Goal: Transaction & Acquisition: Purchase product/service

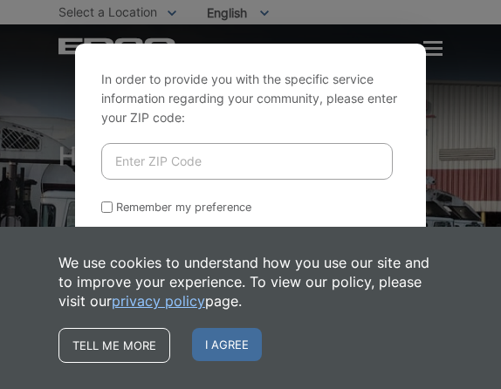
click at [200, 167] on input "Enter ZIP Code" at bounding box center [246, 161] width 291 height 37
type input "92024"
click at [167, 253] on button "Enter Website" at bounding box center [166, 254] width 130 height 38
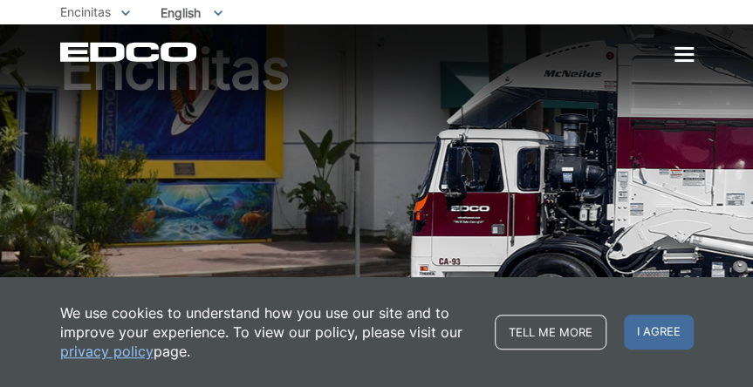
scroll to position [99, 0]
click at [435, 325] on link "Tell me more" at bounding box center [551, 332] width 112 height 35
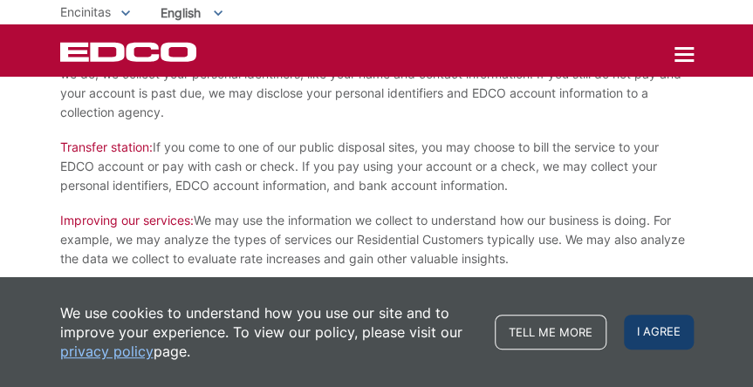
scroll to position [1279, 0]
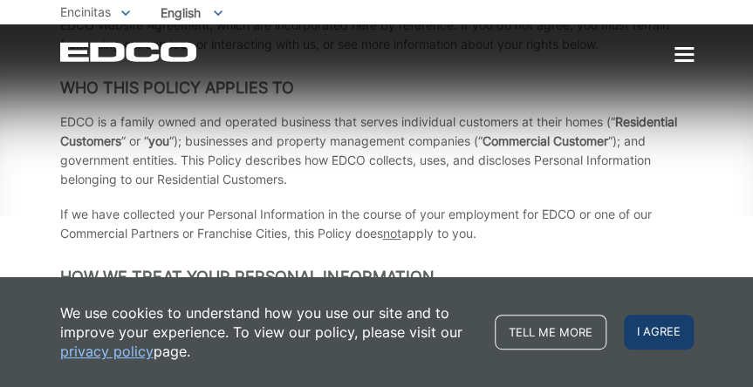
scroll to position [372, 0]
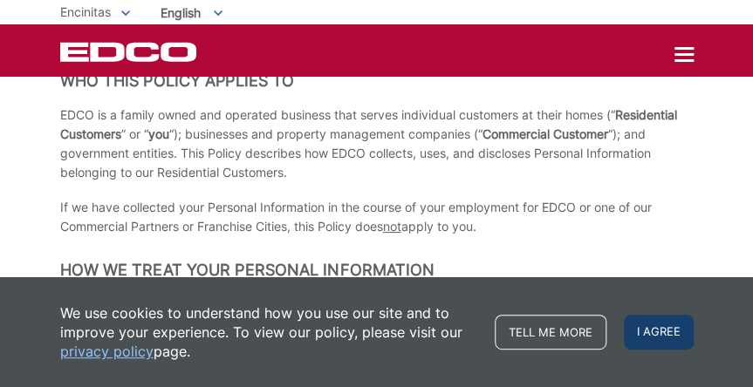
click at [672, 342] on span "I agree" at bounding box center [659, 332] width 70 height 35
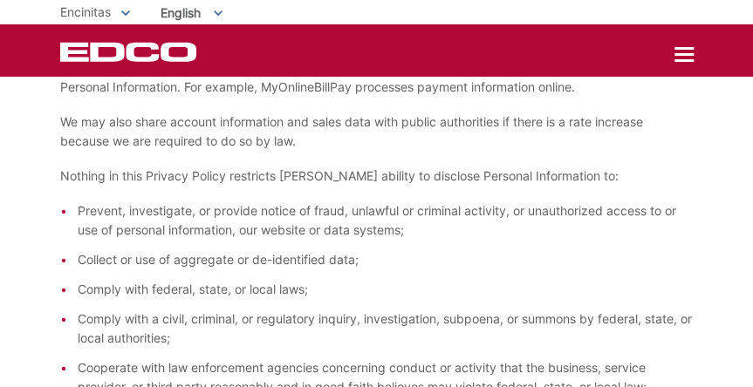
scroll to position [1937, 0]
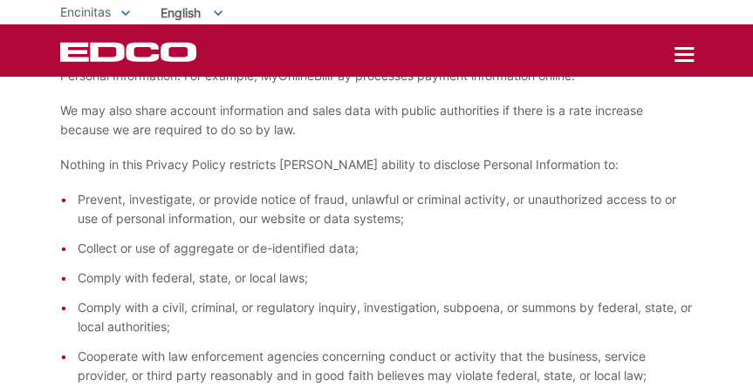
click at [98, 12] on span "Encinitas" at bounding box center [85, 11] width 51 height 15
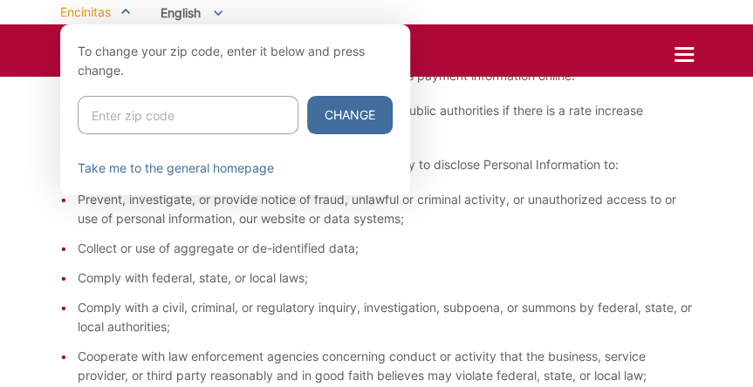
click at [121, 117] on input "Enter zip code" at bounding box center [188, 115] width 221 height 38
type input "92024"
click at [357, 114] on button "Change" at bounding box center [349, 115] width 85 height 38
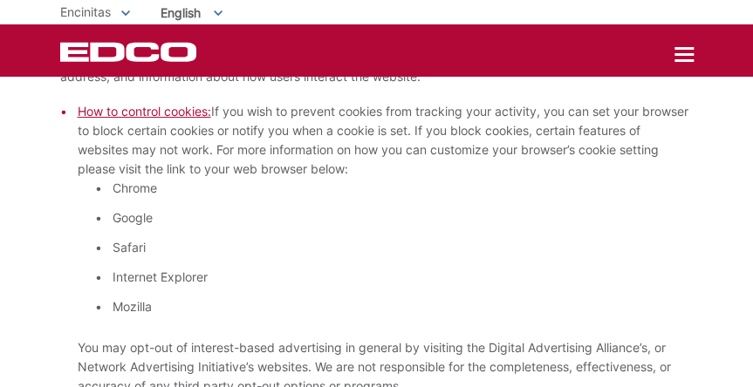
scroll to position [1515, 0]
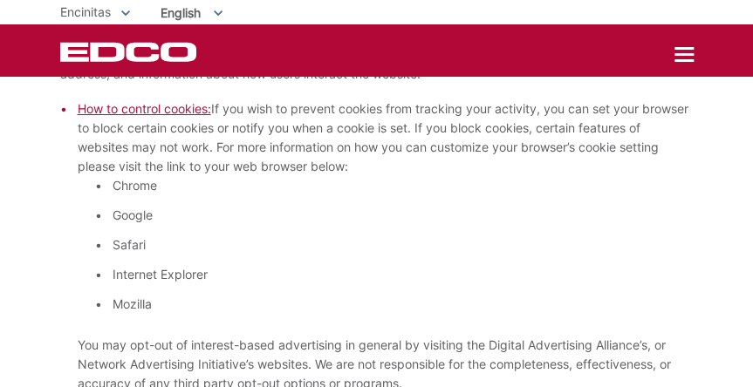
click at [686, 55] on div at bounding box center [683, 54] width 19 height 3
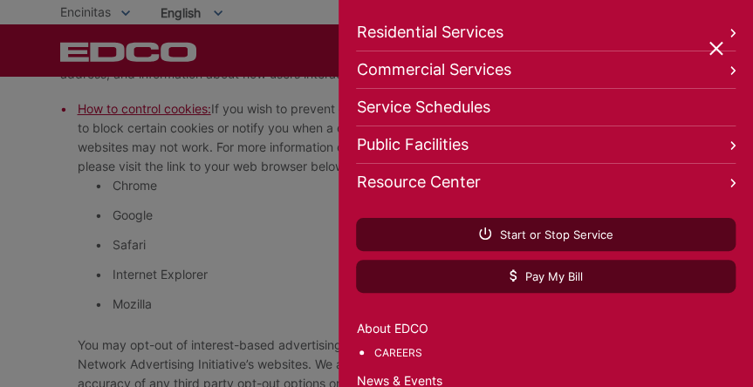
scroll to position [110, 0]
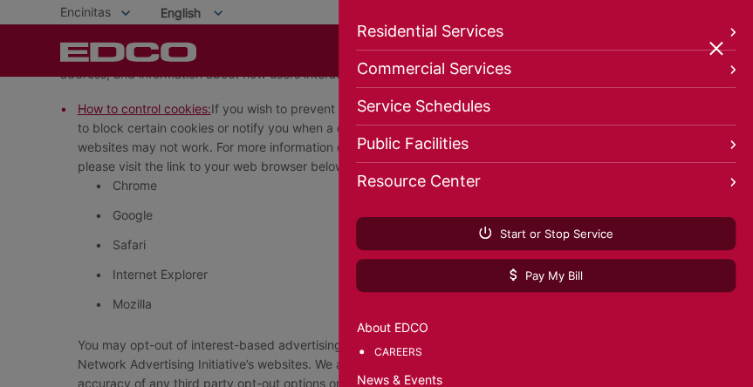
click at [620, 35] on link "Residential Services" at bounding box center [545, 32] width 379 height 38
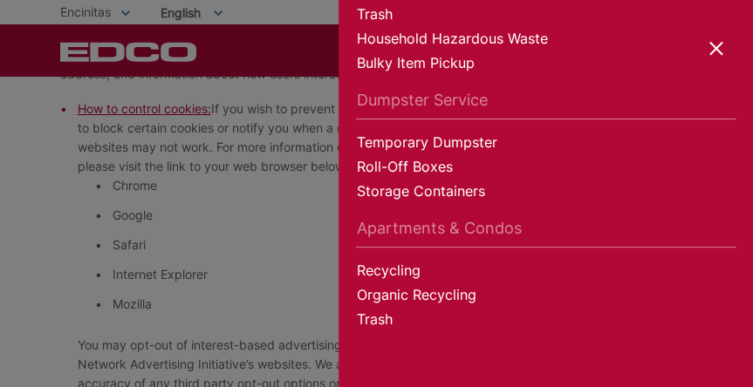
scroll to position [197, 0]
click at [221, 208] on div at bounding box center [376, 193] width 753 height 387
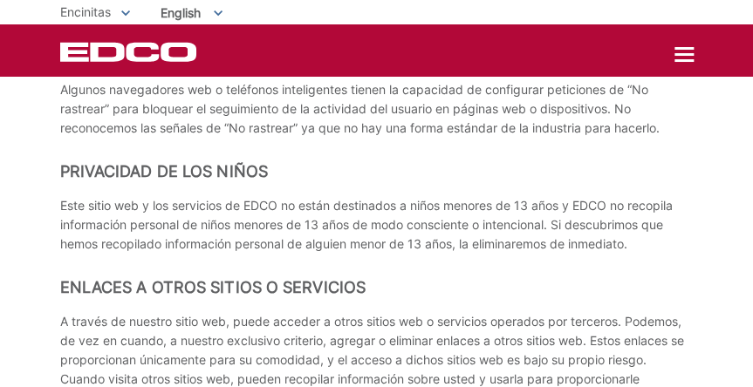
scroll to position [7542, 0]
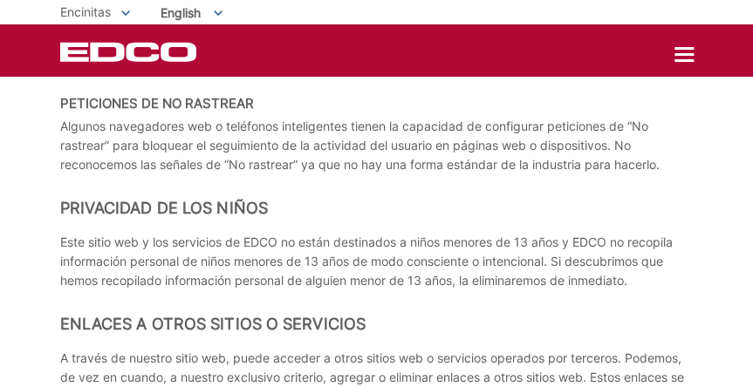
click at [219, 10] on div "English English Spanish Korean Arabic" at bounding box center [191, 12] width 88 height 29
click at [188, 14] on span "English" at bounding box center [191, 12] width 88 height 29
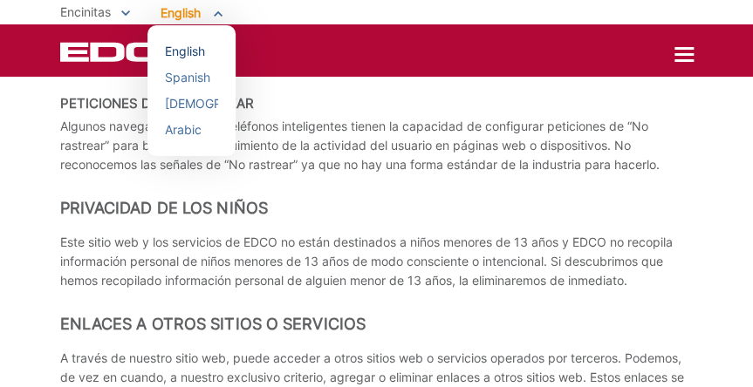
click at [194, 58] on div "English" at bounding box center [191, 51] width 53 height 17
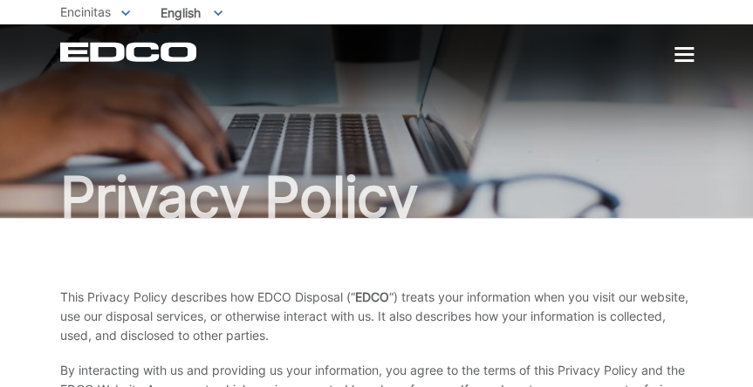
click at [210, 7] on span "English" at bounding box center [191, 12] width 88 height 29
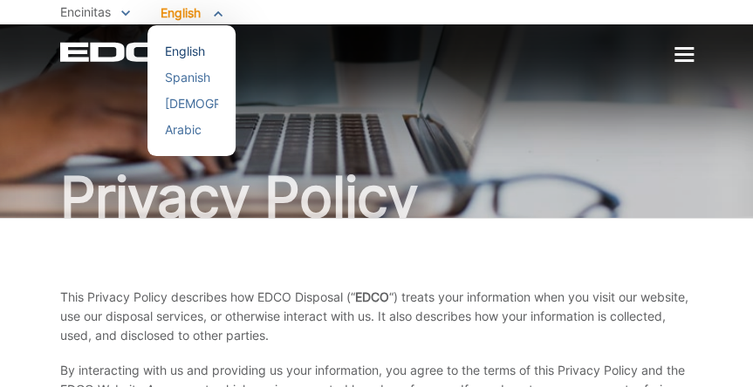
click at [203, 47] on div "English" at bounding box center [191, 51] width 53 height 17
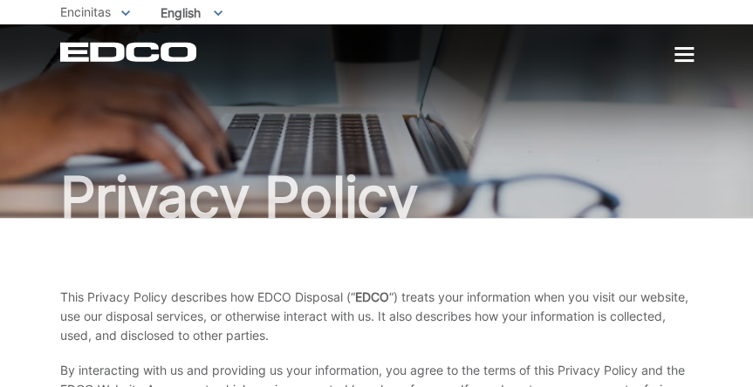
click at [101, 17] on span "Encinitas" at bounding box center [85, 11] width 51 height 15
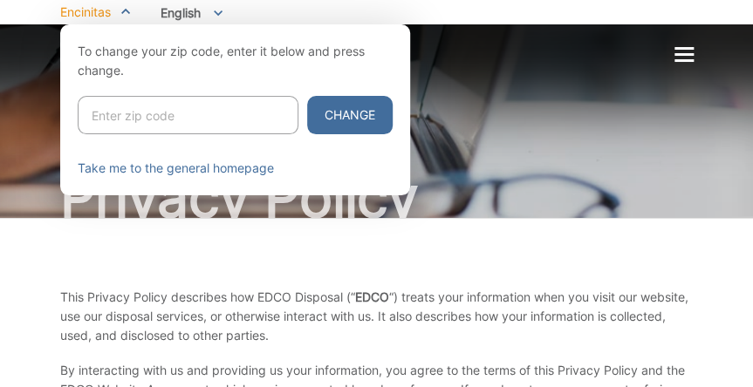
click at [124, 115] on input "Enter zip code" at bounding box center [188, 115] width 221 height 38
type input "92024"
click at [357, 114] on button "Change" at bounding box center [349, 115] width 85 height 38
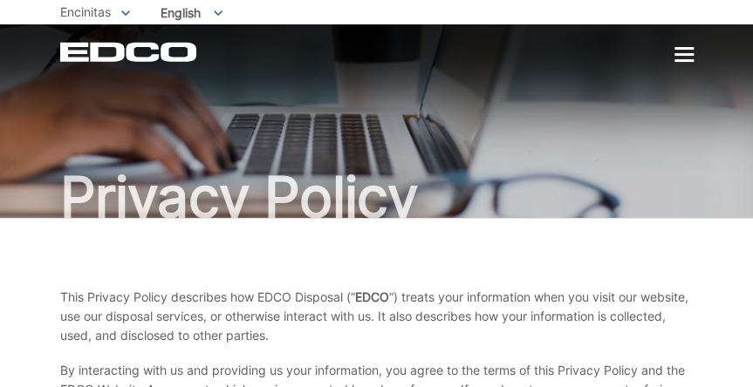
click at [122, 13] on icon at bounding box center [125, 13] width 9 height 6
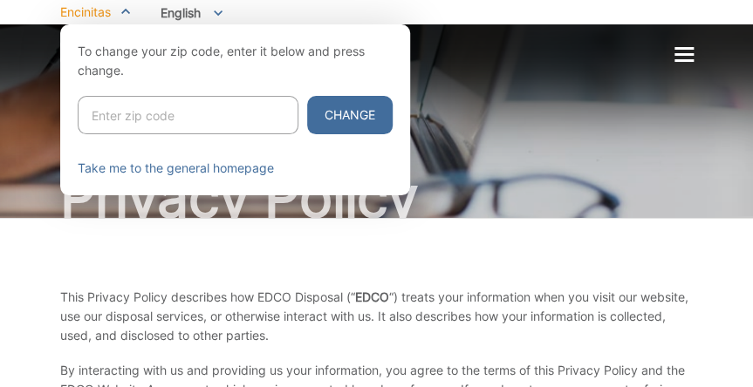
click at [108, 109] on input "Enter zip code" at bounding box center [188, 115] width 221 height 38
type input "92024"
click at [273, 168] on link "Take me to the general homepage" at bounding box center [176, 168] width 196 height 19
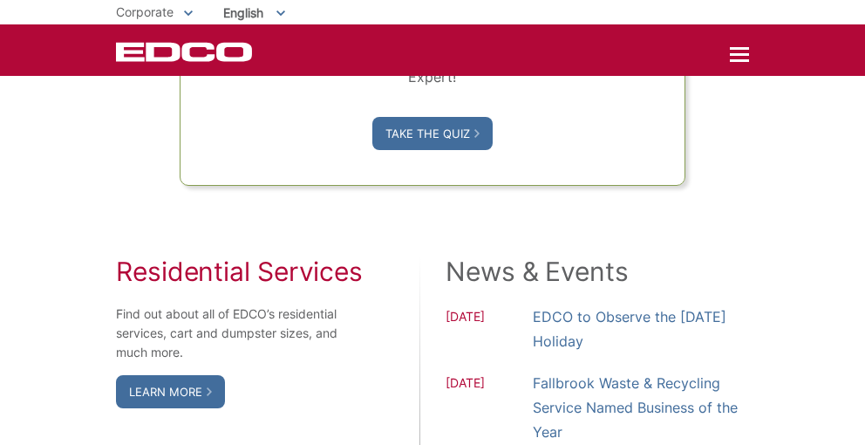
scroll to position [1152, 0]
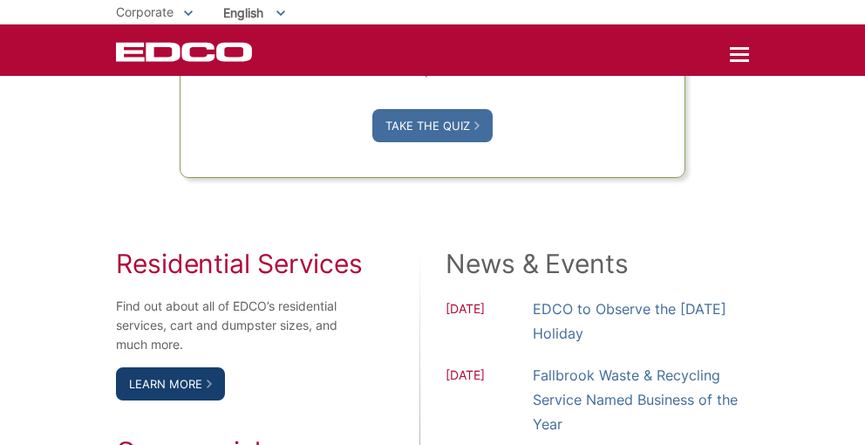
click at [197, 400] on link "Learn More" at bounding box center [170, 383] width 109 height 33
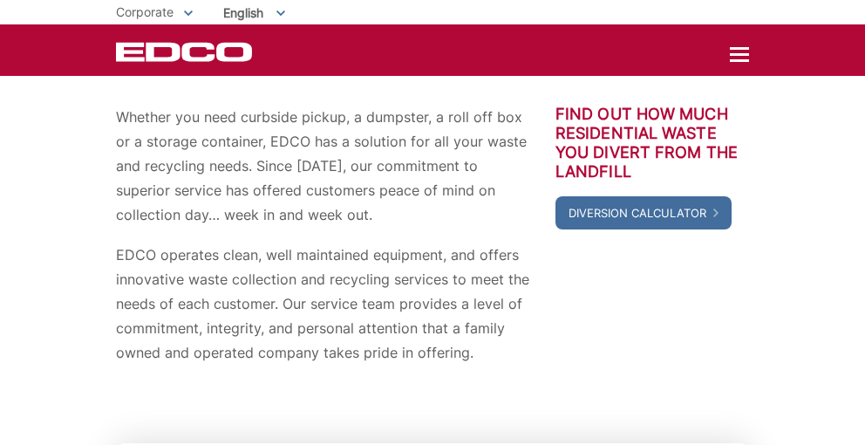
scroll to position [176, 0]
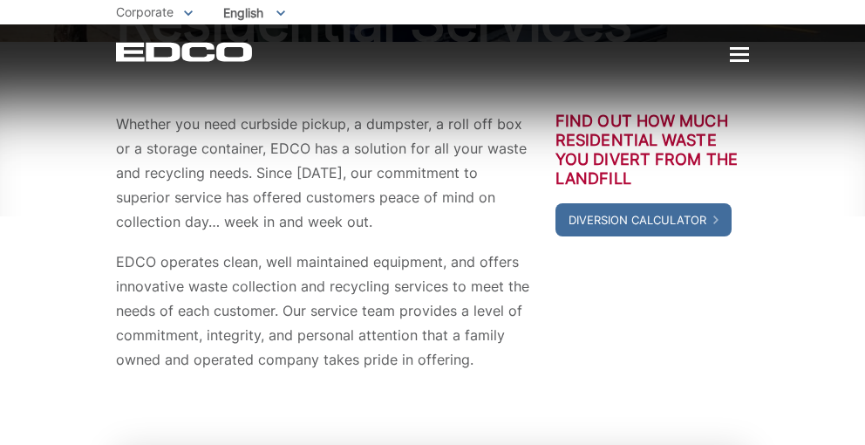
click at [728, 59] on div "EDCO Logo Home Residential Services Curbside Pickup Trash Dumpster Service Temp…" at bounding box center [432, 52] width 633 height 20
click at [748, 56] on div at bounding box center [739, 54] width 19 height 3
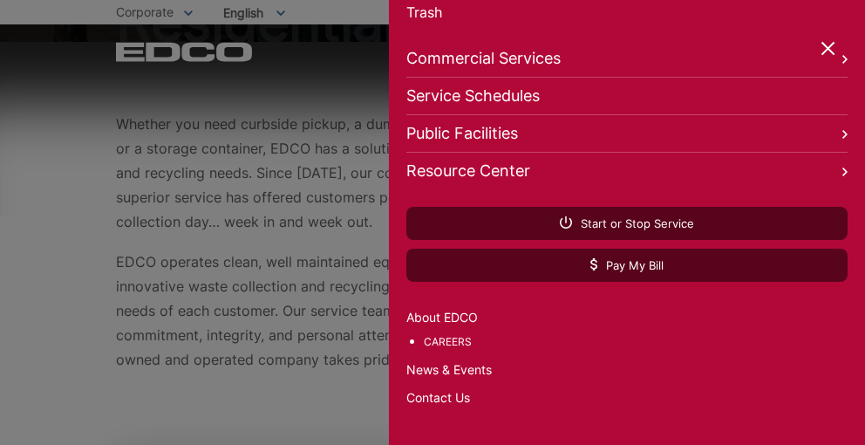
scroll to position [449, 0]
click at [449, 399] on link "Contact Us" at bounding box center [627, 397] width 441 height 19
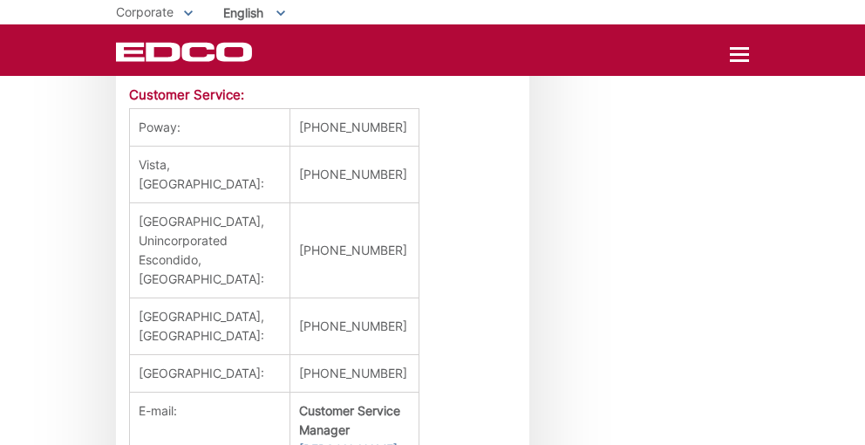
scroll to position [1852, 0]
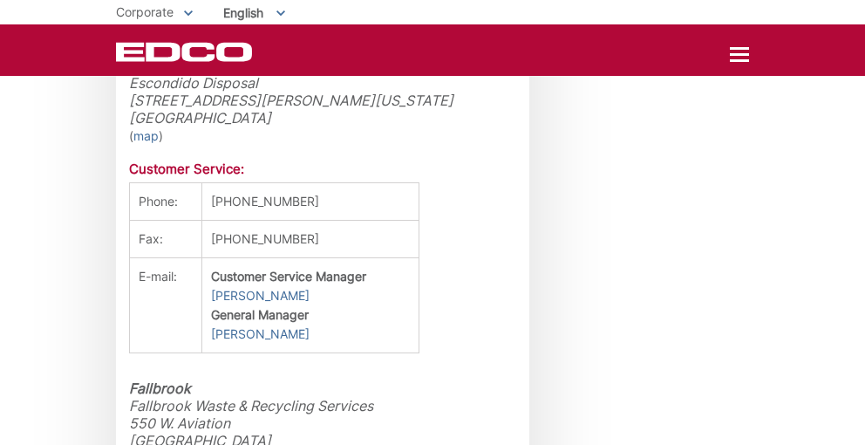
scroll to position [2328, 0]
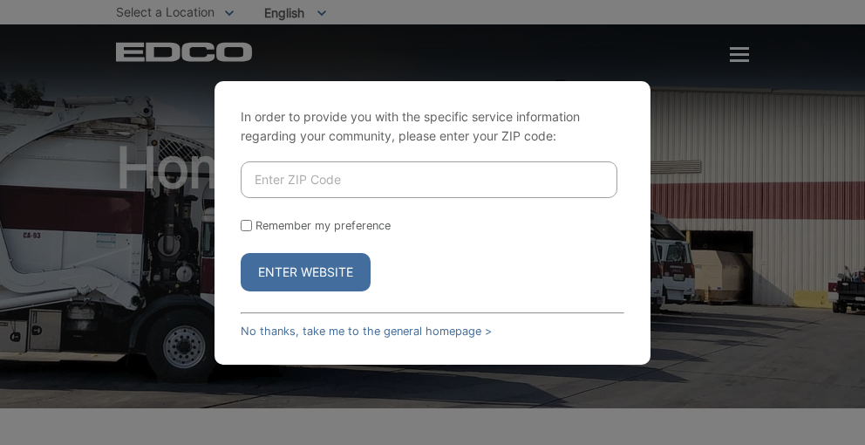
click at [294, 177] on input "Enter ZIP Code" at bounding box center [429, 179] width 377 height 37
type input "92024"
click at [326, 273] on button "Enter Website" at bounding box center [306, 272] width 130 height 38
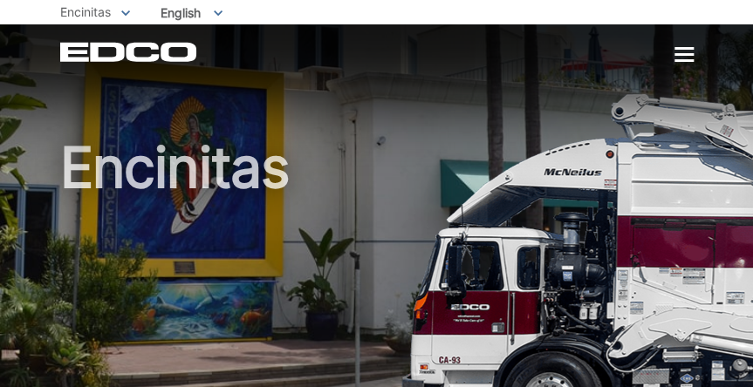
click at [687, 57] on div at bounding box center [683, 55] width 19 height 15
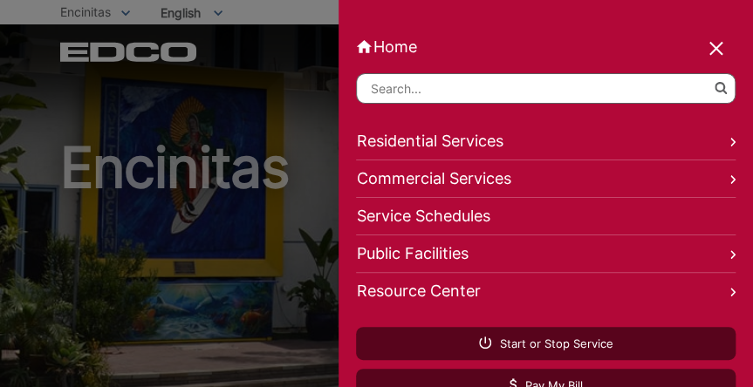
click at [691, 17] on div "Home Back Home Residential Services Overview Curbside Pickup Recycling Organic …" at bounding box center [545, 193] width 414 height 387
click at [674, 145] on link "Residential Services" at bounding box center [545, 142] width 379 height 38
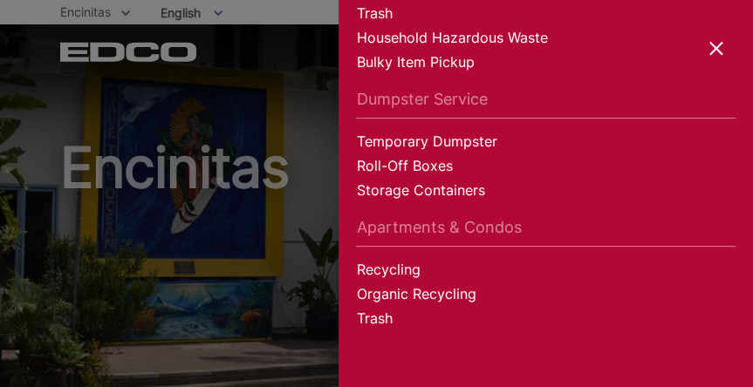
scroll to position [197, 0]
click at [399, 84] on ul "Overview Curbside Pickup Recycling Organic Recycling Trash Household Hazardous …" at bounding box center [545, 105] width 379 height 458
click at [94, 15] on div at bounding box center [376, 193] width 753 height 387
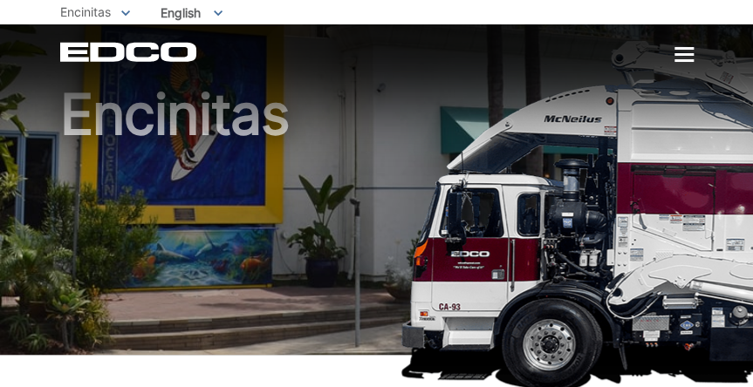
scroll to position [54, 0]
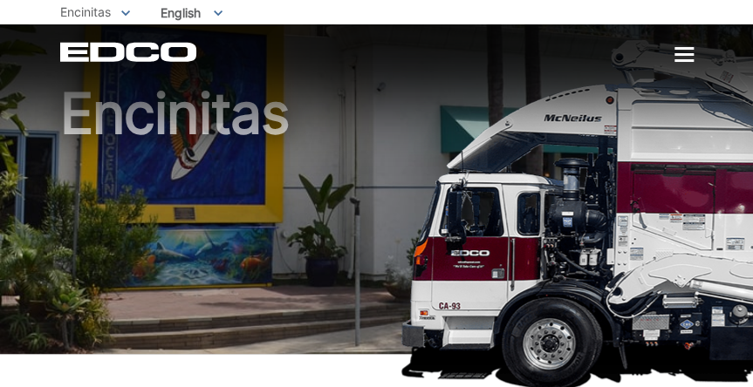
click at [683, 58] on div at bounding box center [683, 55] width 19 height 15
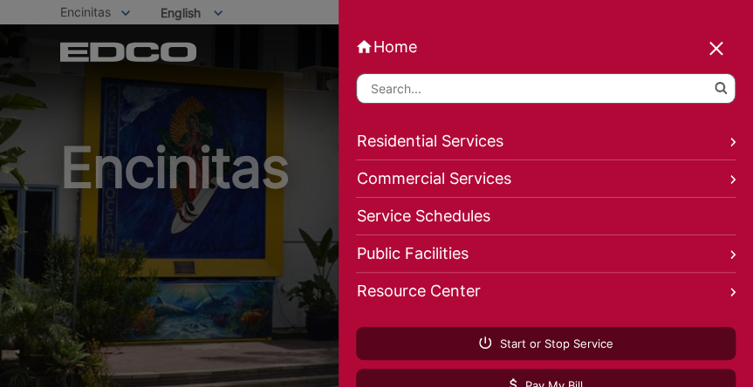
scroll to position [0, 0]
click at [93, 12] on div at bounding box center [376, 193] width 753 height 387
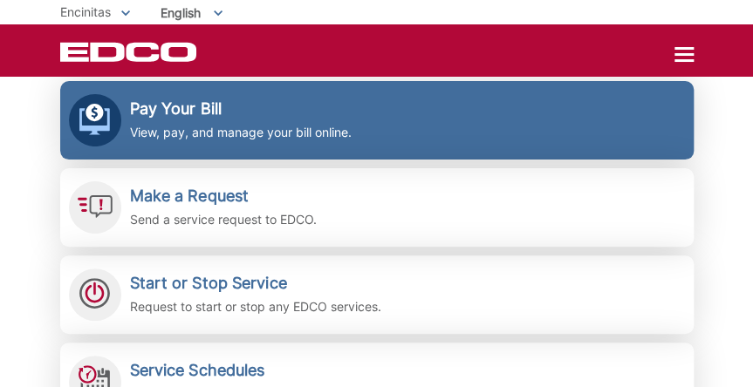
scroll to position [396, 0]
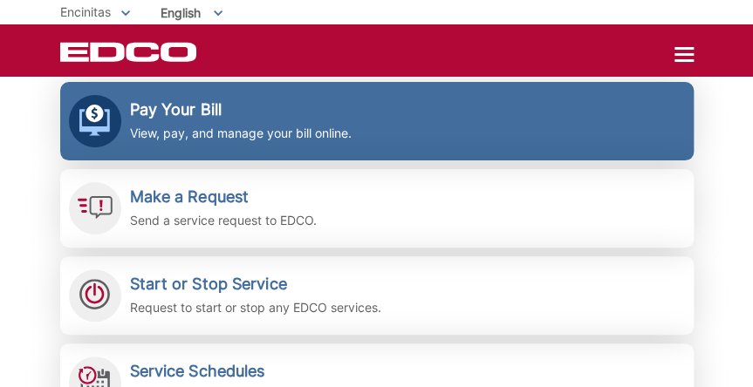
click at [246, 110] on h2 "Pay Your Bill" at bounding box center [241, 109] width 222 height 19
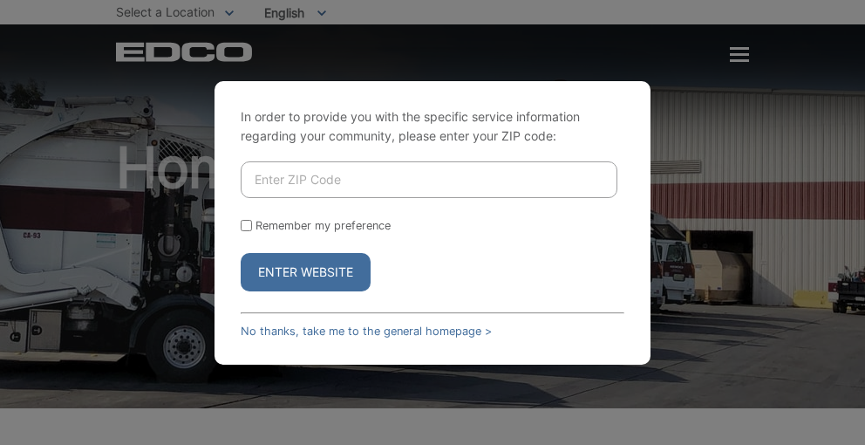
click at [268, 187] on input "Enter ZIP Code" at bounding box center [429, 179] width 377 height 37
type input "92024"
click at [305, 271] on button "Enter Website" at bounding box center [306, 272] width 130 height 38
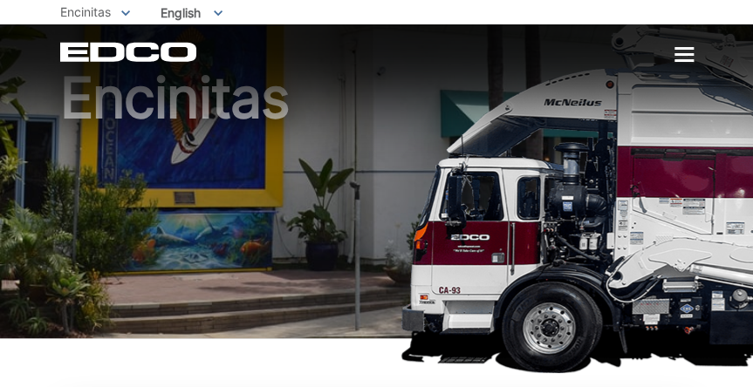
scroll to position [71, 0]
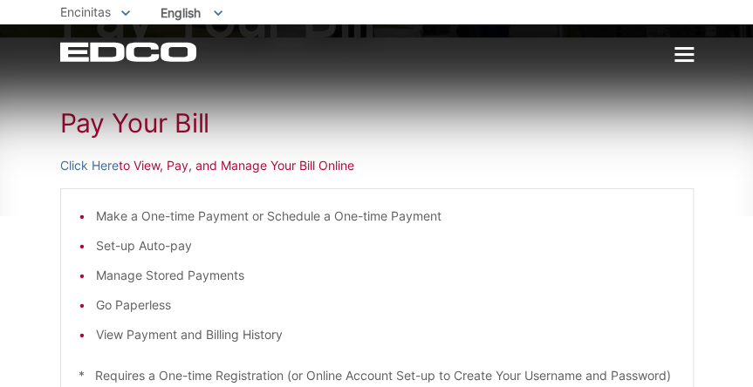
scroll to position [185, 0]
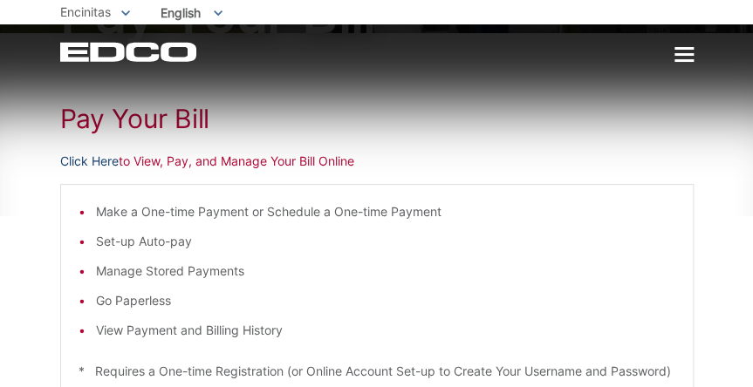
click at [107, 163] on link "Click Here" at bounding box center [89, 161] width 58 height 19
